Goal: Information Seeking & Learning: Learn about a topic

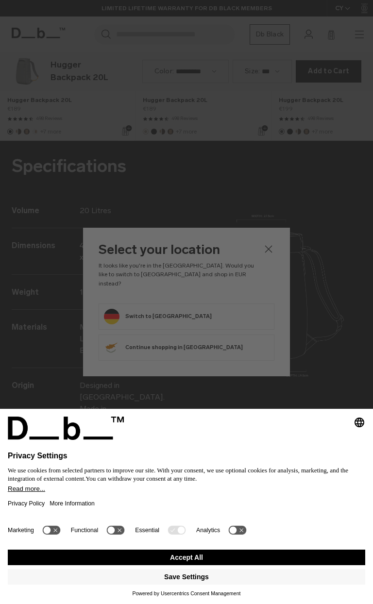
scroll to position [1208, 0]
